Goal: Task Accomplishment & Management: Manage account settings

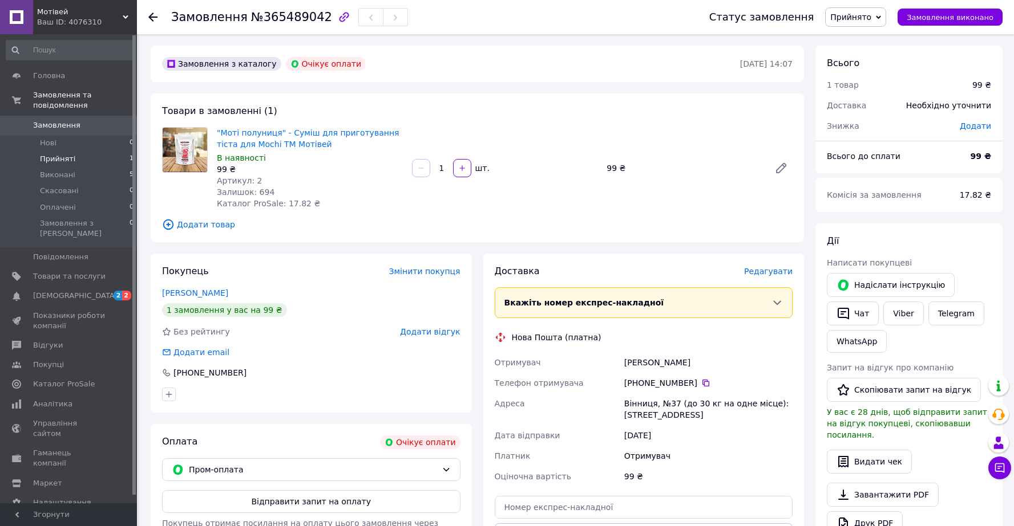
click at [71, 161] on span "Прийняті" at bounding box center [57, 159] width 35 height 10
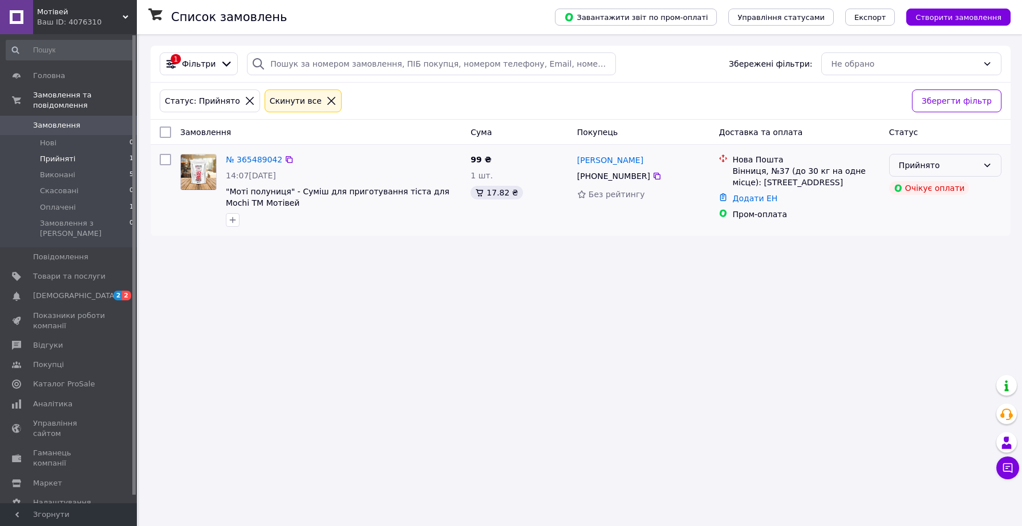
click at [963, 164] on div "Прийнято" at bounding box center [938, 165] width 79 height 13
click at [590, 265] on div "Список замовлень Завантажити звіт по пром-оплаті Управління статусами Експорт С…" at bounding box center [580, 263] width 883 height 526
click at [60, 206] on span "Оплачені" at bounding box center [58, 207] width 36 height 10
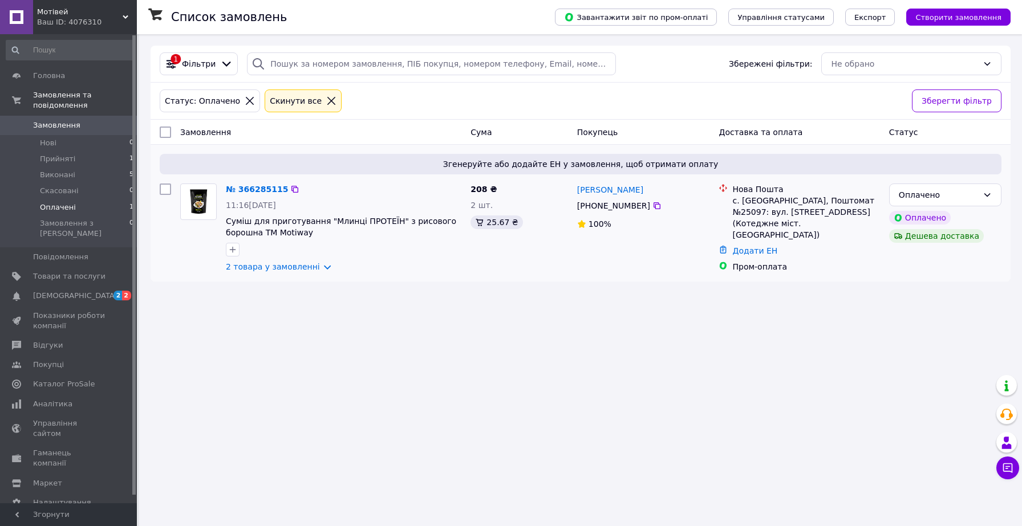
click at [364, 211] on div "11:16[DATE]" at bounding box center [344, 205] width 236 height 11
click at [350, 246] on div at bounding box center [344, 250] width 240 height 18
click at [291, 269] on link "2 товара у замовленні" at bounding box center [273, 266] width 94 height 9
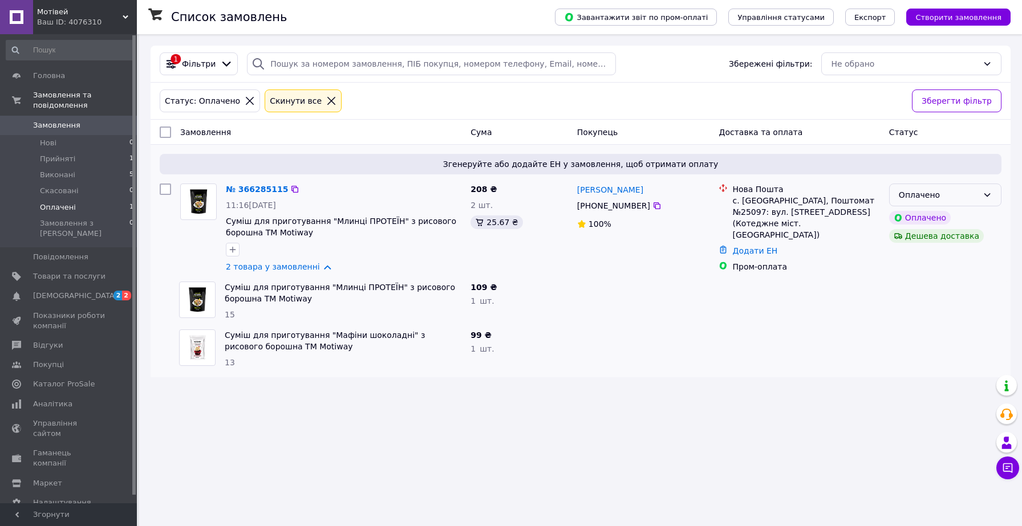
click at [929, 196] on div "Оплачено" at bounding box center [938, 195] width 79 height 13
click at [812, 310] on div at bounding box center [799, 301] width 170 height 48
click at [748, 246] on link "Додати ЕН" at bounding box center [754, 250] width 45 height 9
click at [581, 369] on div at bounding box center [644, 349] width 142 height 48
click at [253, 187] on link "№ 366285115" at bounding box center [257, 189] width 62 height 9
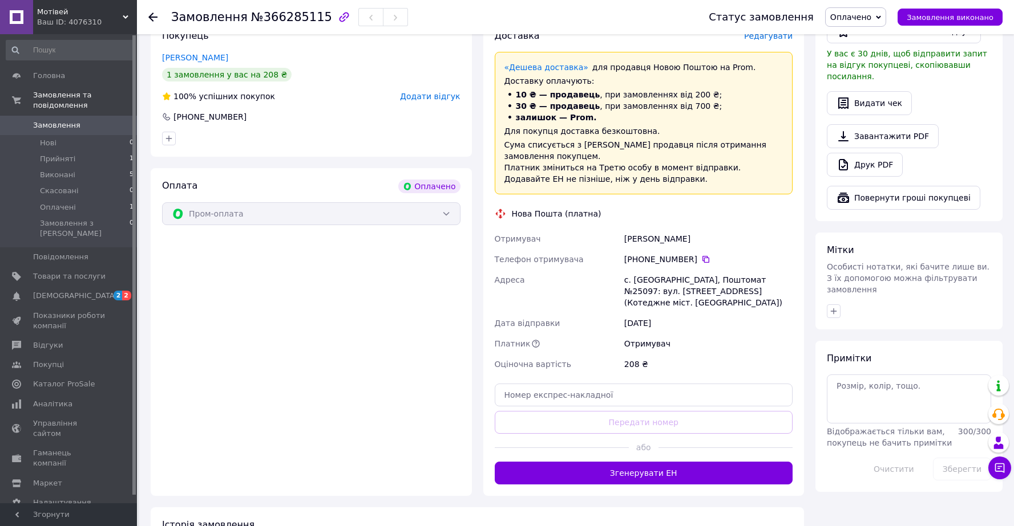
scroll to position [658, 0]
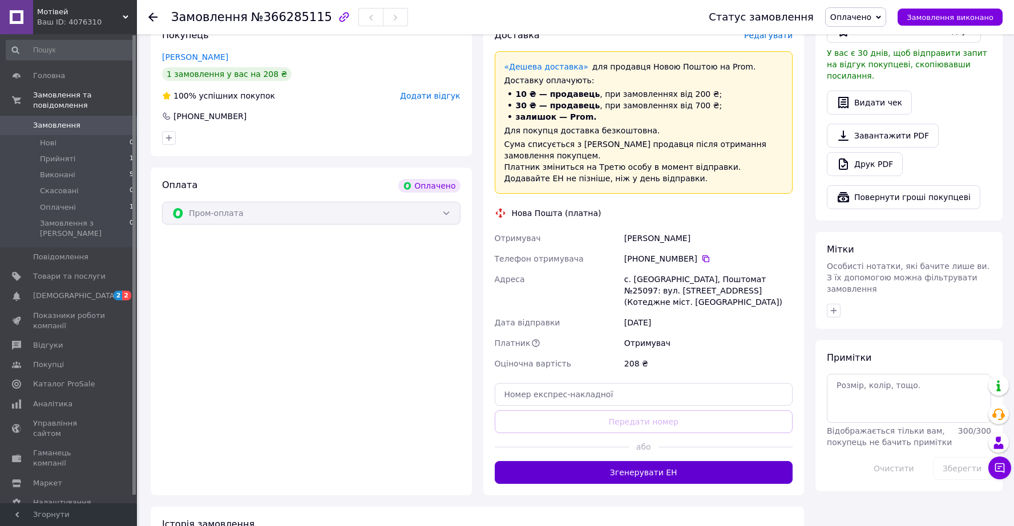
click at [647, 461] on button "Згенерувати ЕН" at bounding box center [644, 472] width 298 height 23
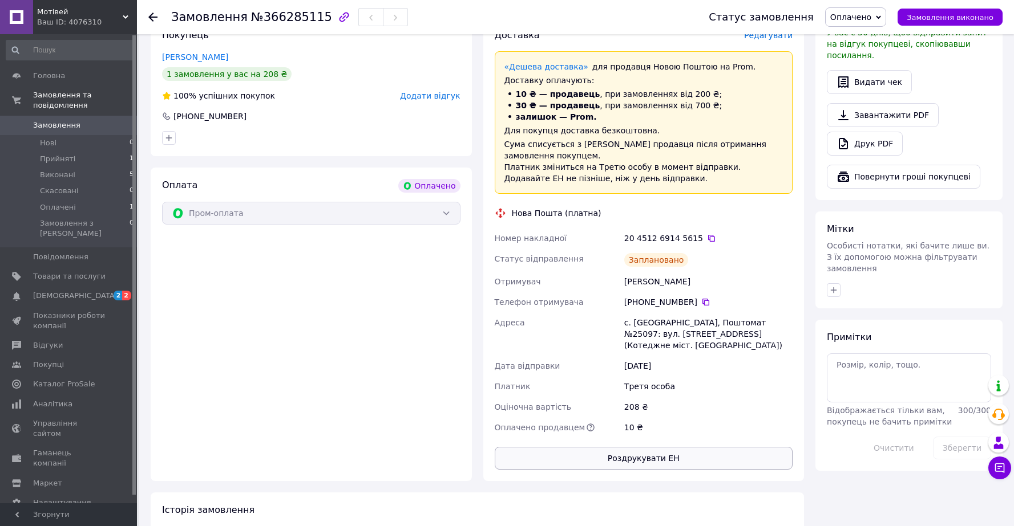
click at [646, 447] on button "Роздрукувати ЕН" at bounding box center [644, 458] width 298 height 23
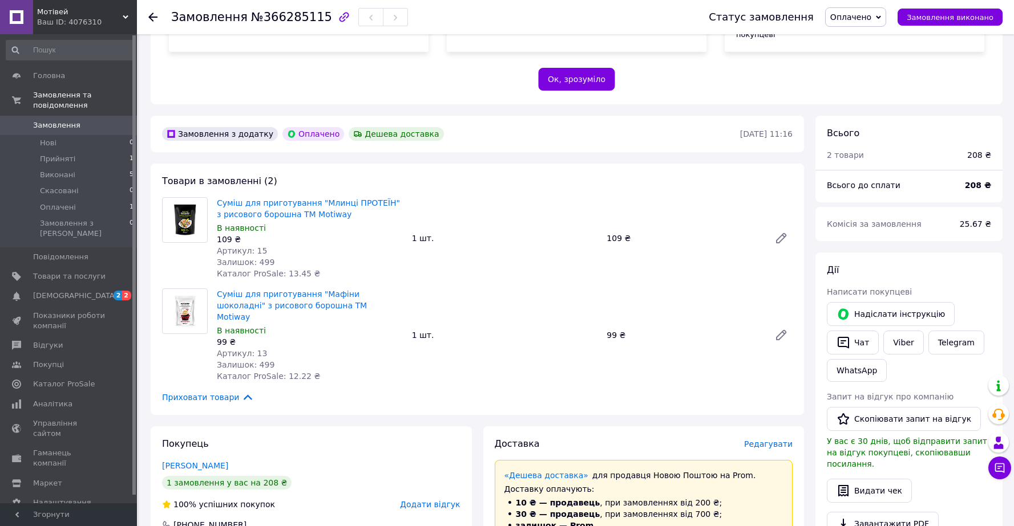
scroll to position [245, 0]
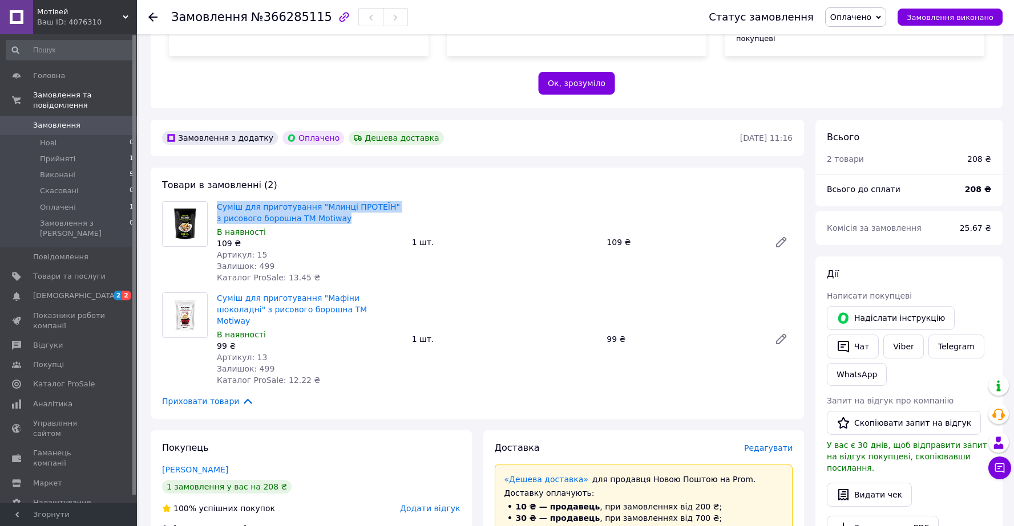
drag, startPoint x: 345, startPoint y: 196, endPoint x: 211, endPoint y: 188, distance: 134.3
click at [211, 201] on div "Суміш для приготування "Млинці ПРОТЕЇН" з рисового борошна ТМ Motiway В наявнос…" at bounding box center [476, 242] width 639 height 82
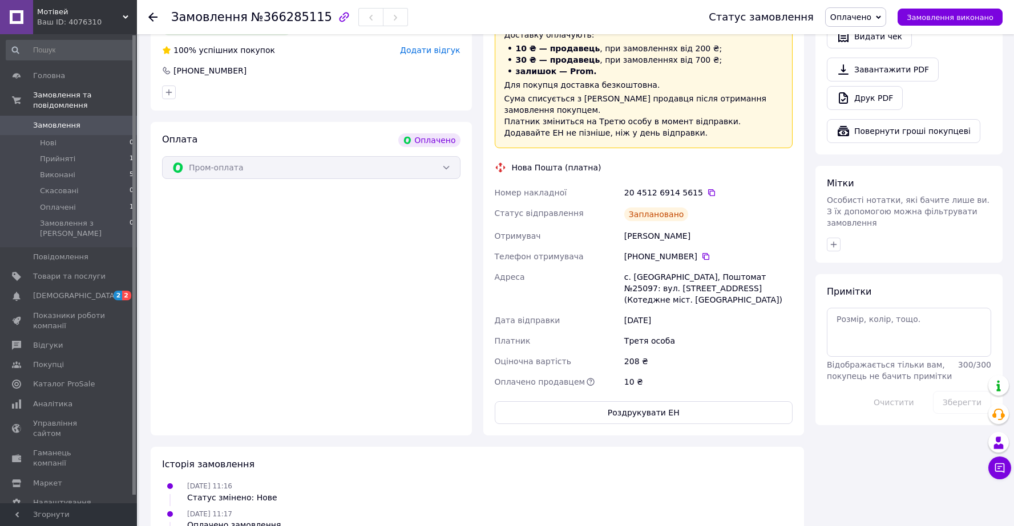
scroll to position [768, 0]
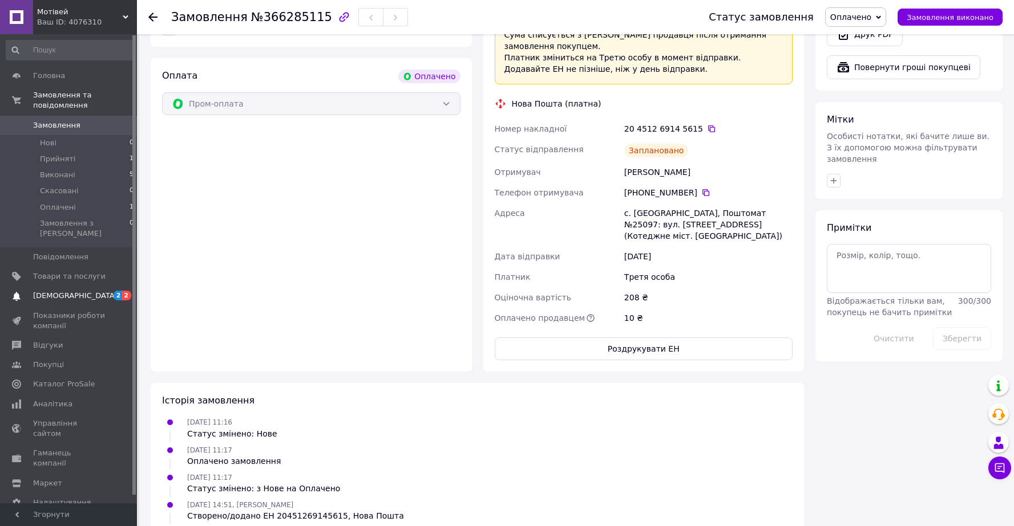
click at [55, 291] on span "[DEMOGRAPHIC_DATA]" at bounding box center [75, 296] width 84 height 10
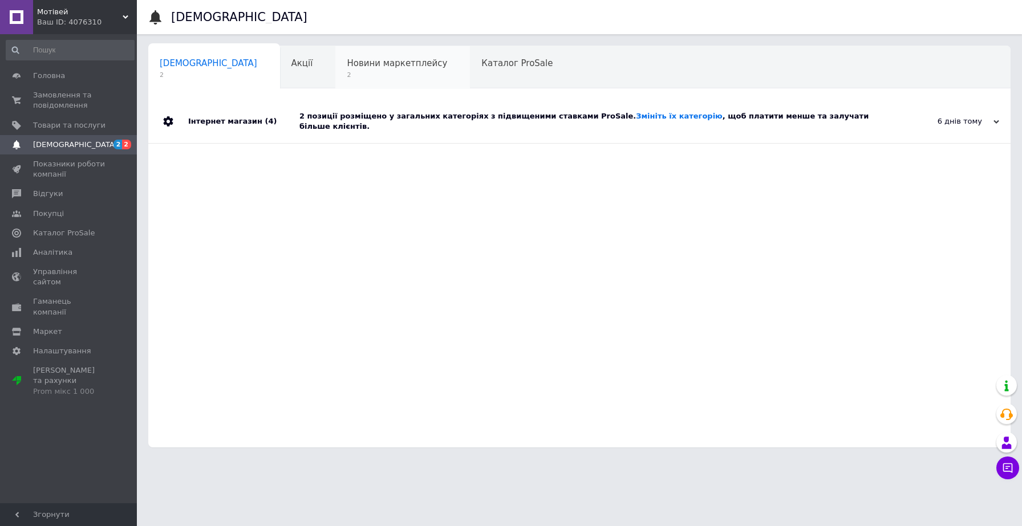
click at [347, 77] on span "2" at bounding box center [397, 75] width 100 height 9
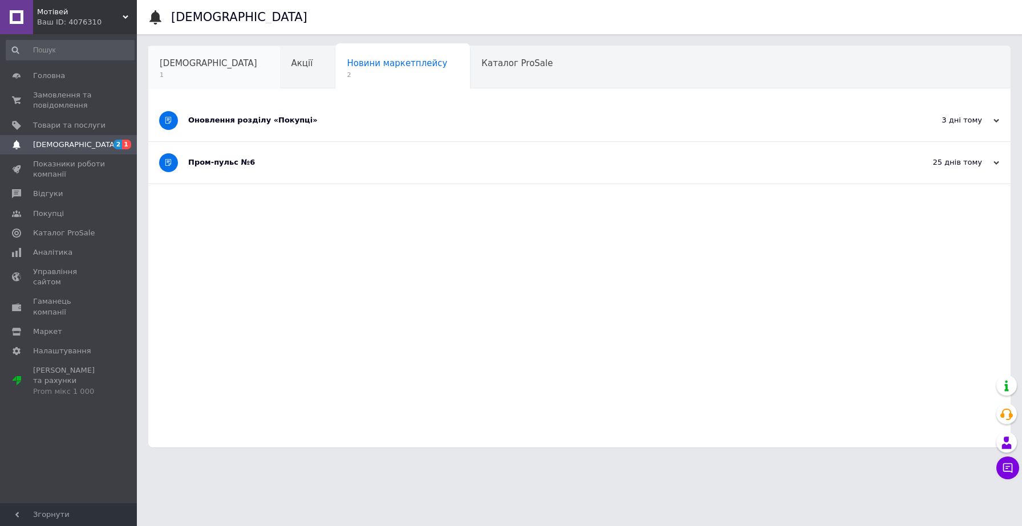
click at [204, 66] on span "[DEMOGRAPHIC_DATA]" at bounding box center [209, 63] width 98 height 10
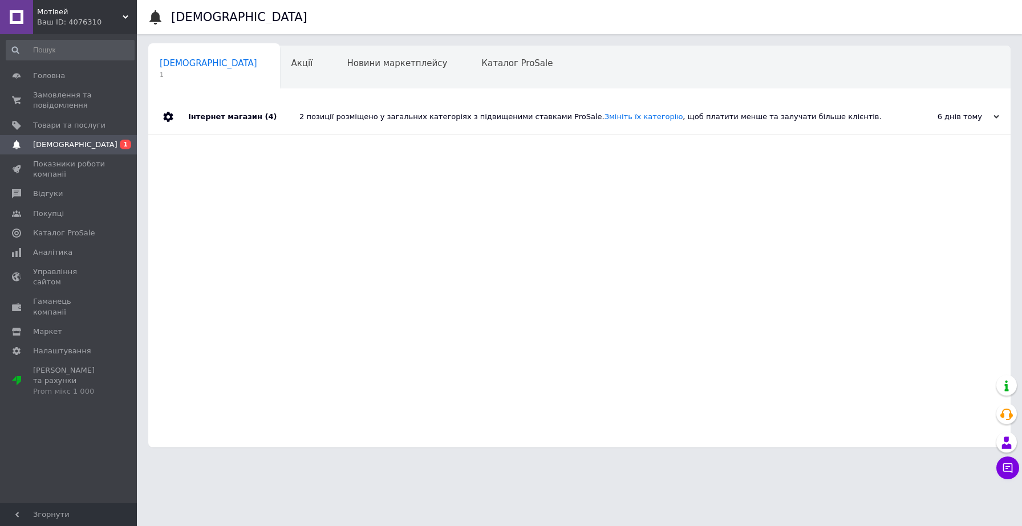
click at [214, 120] on div "Інтернет магазин (4)" at bounding box center [243, 117] width 111 height 34
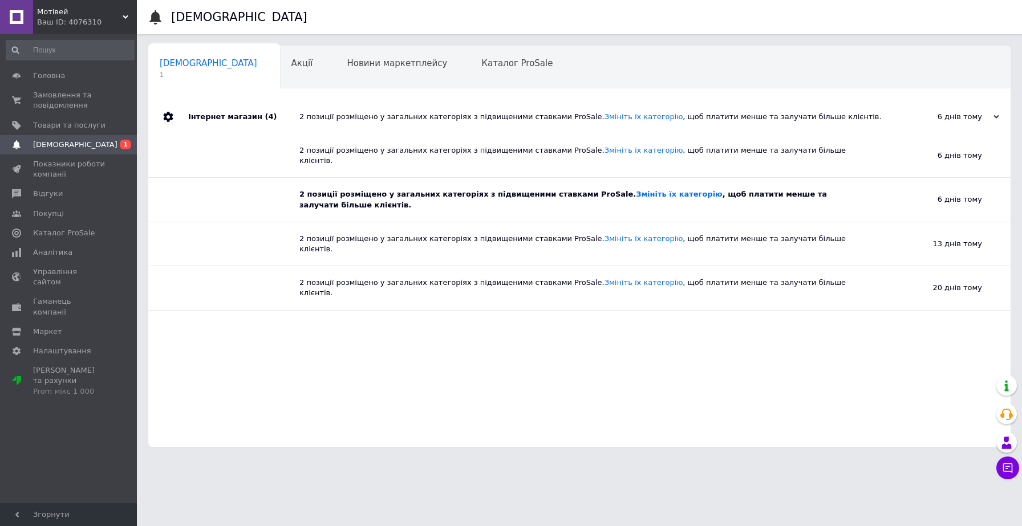
click at [384, 189] on div "2 позиції розміщено у загальних категоріях з підвищеними ставками ProSale. Змін…" at bounding box center [583, 199] width 569 height 21
click at [343, 193] on div "2 позиції розміщено у загальних категоріях з підвищеними ставками ProSale. Змін…" at bounding box center [583, 199] width 569 height 21
click at [313, 193] on div "2 позиції розміщено у загальних категоріях з підвищеними ставками ProSale. Змін…" at bounding box center [583, 199] width 569 height 21
click at [56, 78] on span "Головна" at bounding box center [49, 76] width 32 height 10
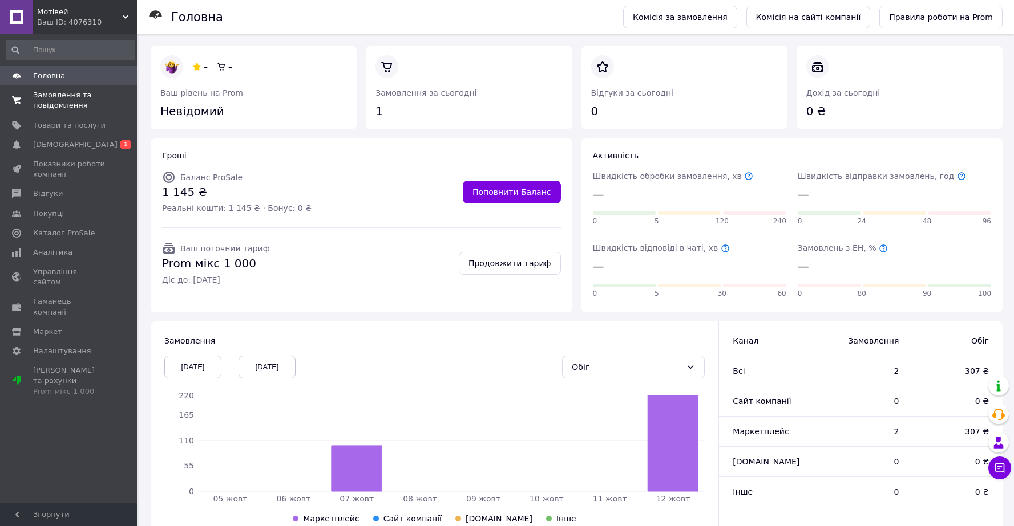
click at [47, 98] on span "Замовлення та повідомлення" at bounding box center [69, 100] width 72 height 21
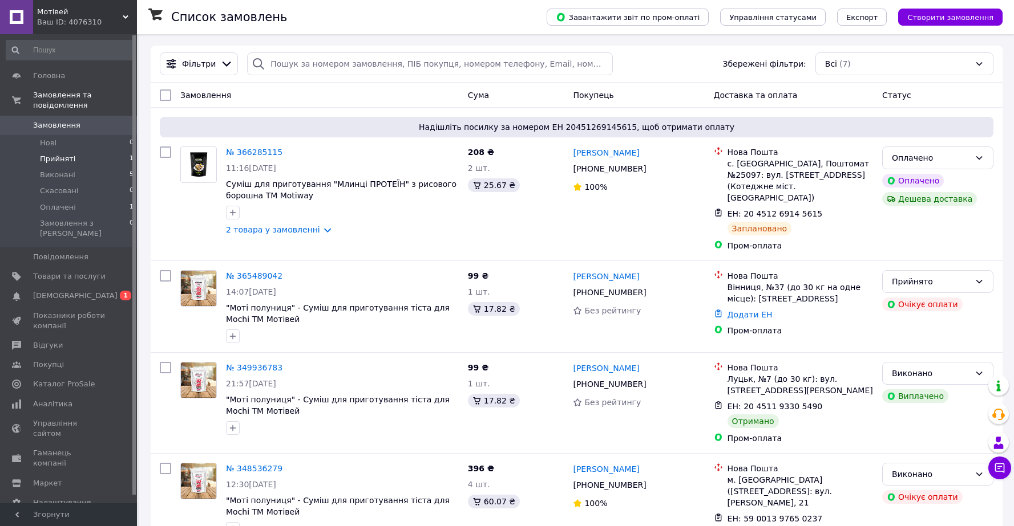
click at [40, 158] on span "Прийняті" at bounding box center [57, 159] width 35 height 10
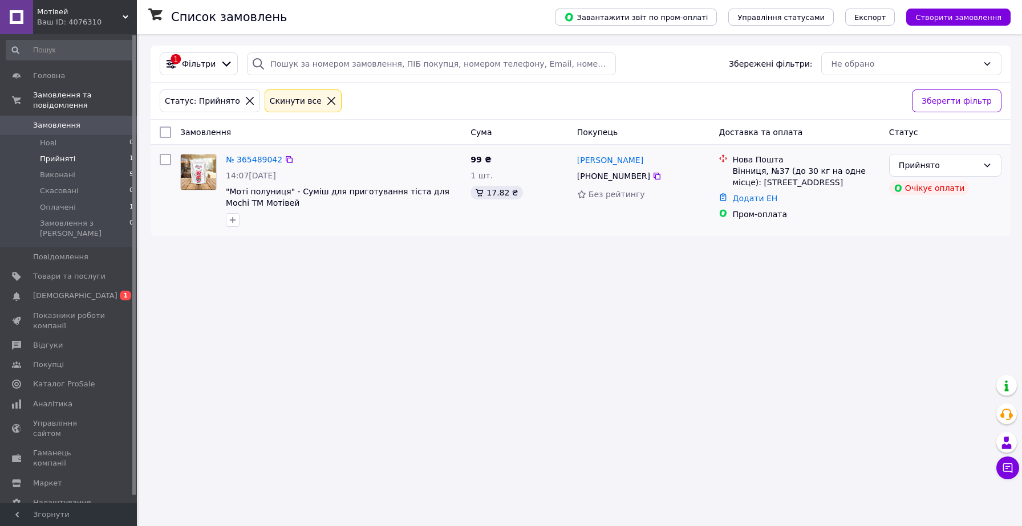
click at [187, 172] on img at bounding box center [198, 172] width 35 height 35
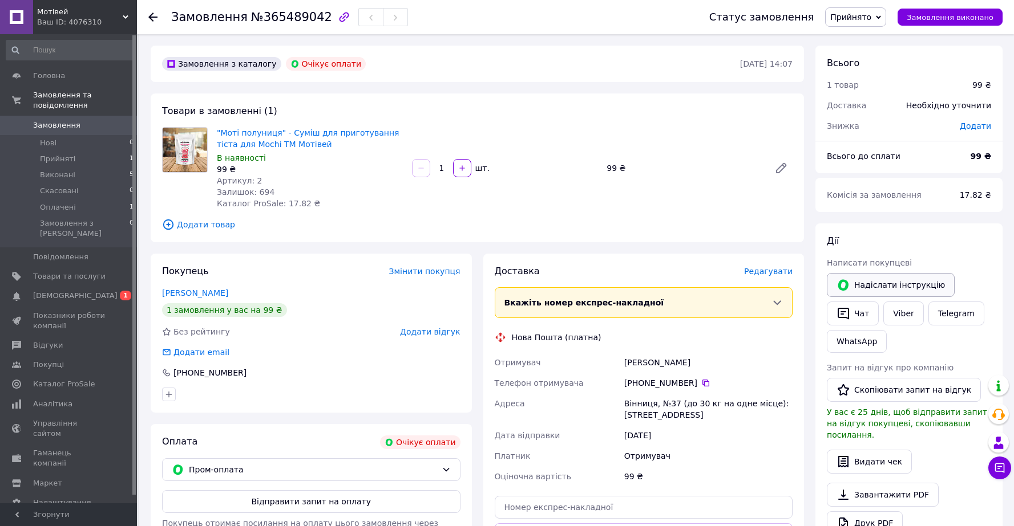
click at [872, 283] on button "Надіслати інструкцію" at bounding box center [891, 285] width 128 height 24
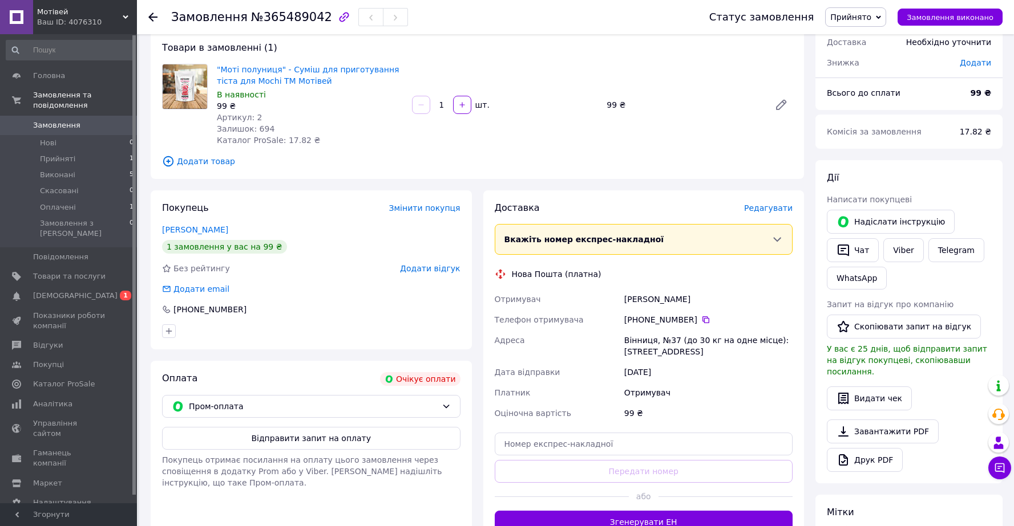
scroll to position [64, 0]
click at [897, 248] on link "Viber" at bounding box center [903, 249] width 40 height 24
click at [910, 249] on link "Viber" at bounding box center [903, 249] width 40 height 24
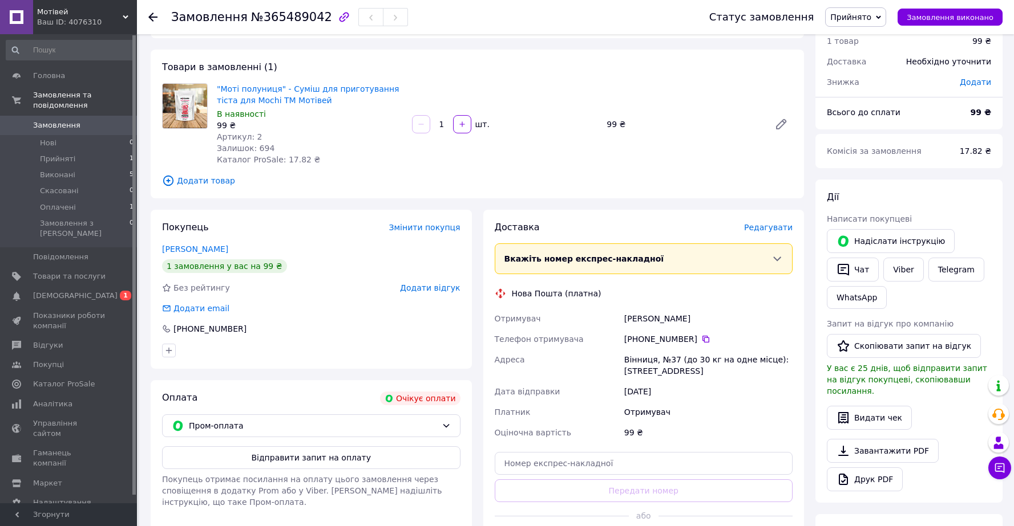
scroll to position [89, 0]
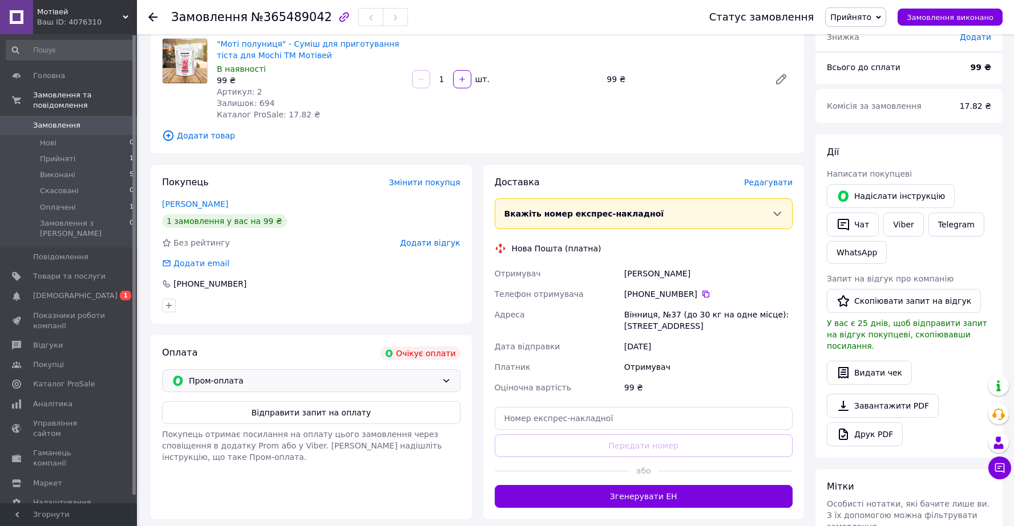
click at [297, 391] on div "Пром-оплата" at bounding box center [311, 381] width 298 height 23
click at [289, 404] on span "Пром-оплата" at bounding box center [263, 405] width 148 height 11
click at [289, 418] on button "Відправити запит на оплату" at bounding box center [311, 413] width 298 height 23
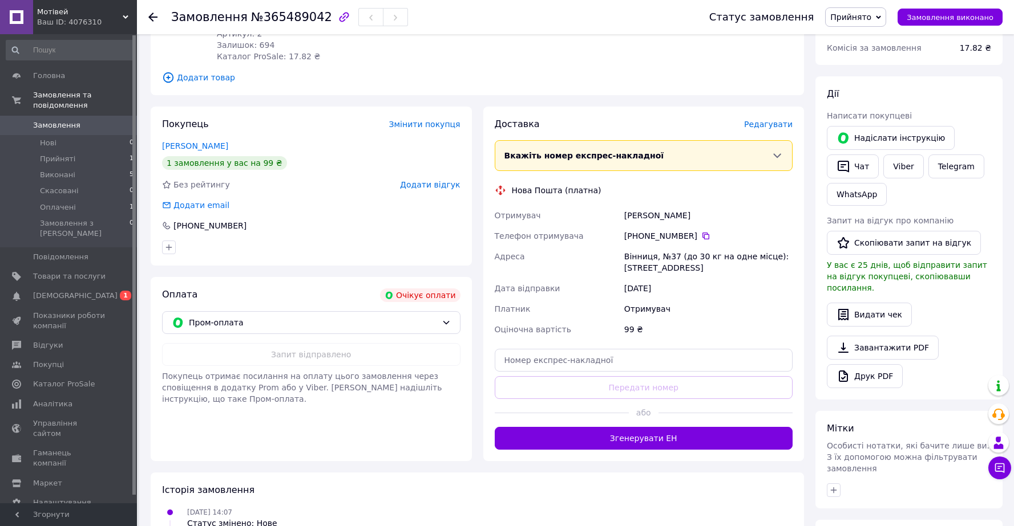
scroll to position [148, 0]
